Goal: Task Accomplishment & Management: Manage account settings

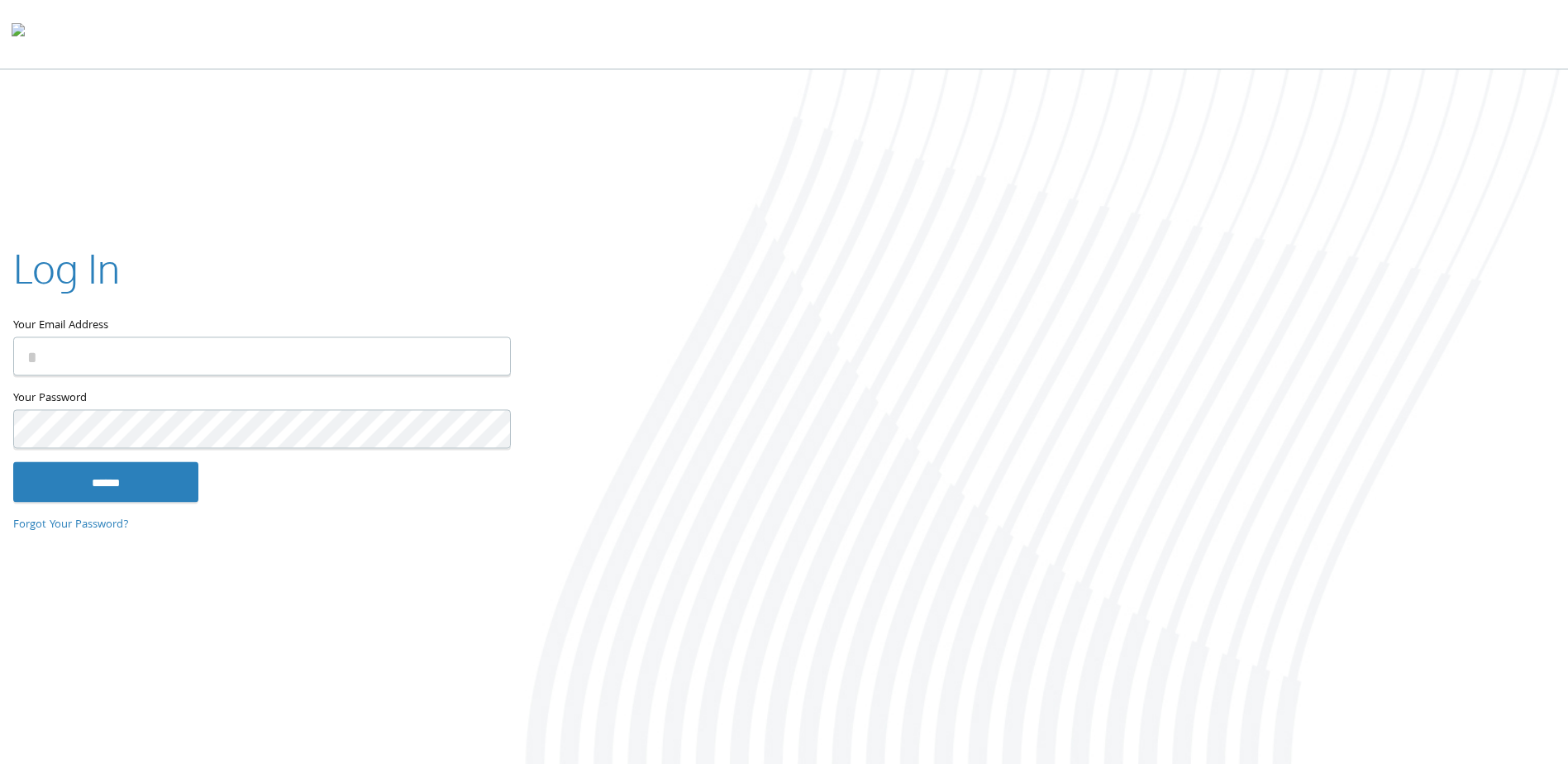
type input "**********"
click at [807, 512] on div at bounding box center [1045, 418] width 1046 height 698
click at [110, 476] on input "******" at bounding box center [106, 482] width 185 height 40
